Goal: Task Accomplishment & Management: Use online tool/utility

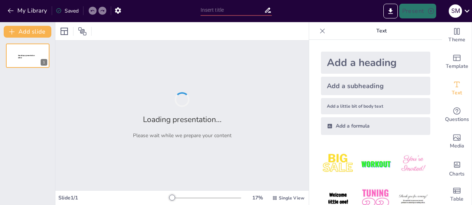
type input "El Papel de la Tecnología en el Desarrollo de la Lectoescritura Infantil"
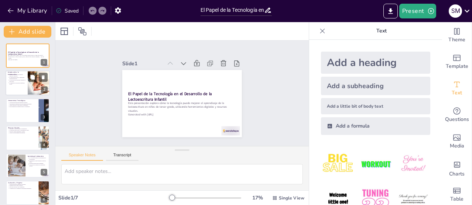
click at [27, 87] on div at bounding box center [28, 83] width 44 height 25
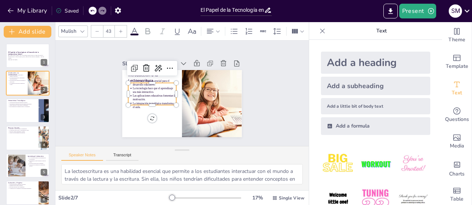
click at [152, 77] on div "Introducción a la Lectoescritura La lectoescritura es crucial para el desarroll…" at bounding box center [173, 99] width 124 height 136
click at [27, 115] on div at bounding box center [28, 110] width 44 height 25
type textarea "Las aplicaciones interactivas son esenciales para mantener el interés de los es…"
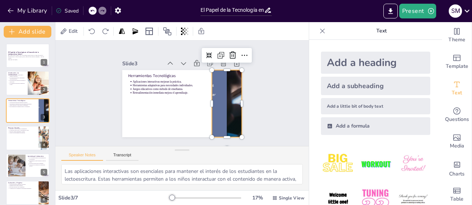
click at [206, 103] on div at bounding box center [162, 135] width 87 height 113
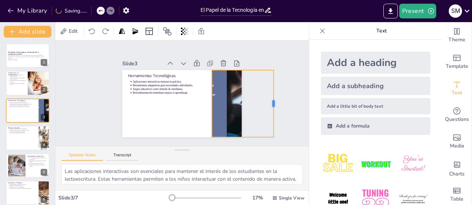
drag, startPoint x: 237, startPoint y: 100, endPoint x: 269, endPoint y: 101, distance: 32.1
click at [269, 119] on div at bounding box center [258, 149] width 39 height 61
click at [233, 99] on div at bounding box center [218, 121] width 119 height 102
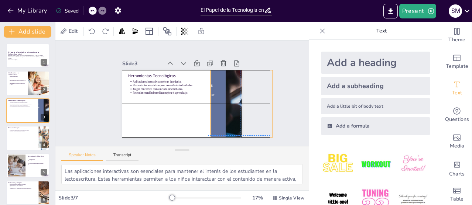
drag, startPoint x: 237, startPoint y: 96, endPoint x: 232, endPoint y: 97, distance: 5.2
click at [232, 97] on div "Slide 1 El Papel de la Tecnología en el Desarrollo de la Lectoescritura Infanti…" at bounding box center [182, 93] width 180 height 133
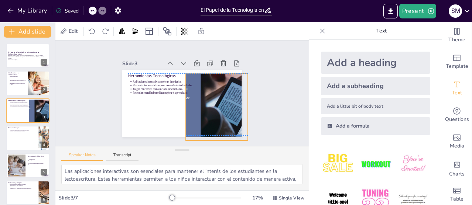
drag, startPoint x: 232, startPoint y: 97, endPoint x: 208, endPoint y: 94, distance: 23.4
click at [208, 94] on div at bounding box center [195, 112] width 117 height 95
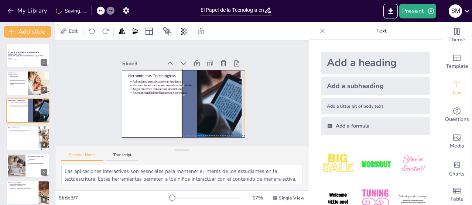
drag, startPoint x: 213, startPoint y: 99, endPoint x: 210, endPoint y: 95, distance: 5.3
click at [210, 95] on div at bounding box center [191, 109] width 119 height 102
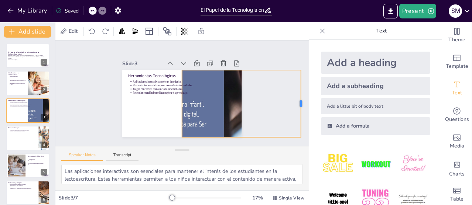
drag, startPoint x: 239, startPoint y: 100, endPoint x: 250, endPoint y: 104, distance: 11.6
click at [296, 102] on div at bounding box center [302, 117] width 13 height 68
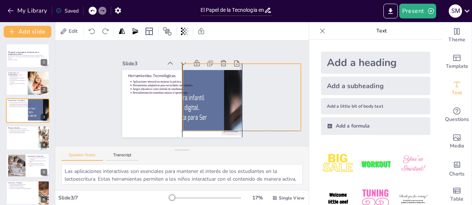
drag, startPoint x: 214, startPoint y: 107, endPoint x: 199, endPoint y: 101, distance: 16.2
click at [213, 100] on div at bounding box center [190, 153] width 210 height 208
click at [318, 33] on icon at bounding box center [321, 30] width 7 height 7
